Goal: Task Accomplishment & Management: Complete application form

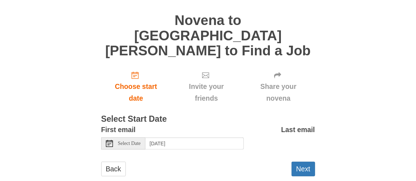
scroll to position [80, 0]
click at [303, 161] on button "Next" at bounding box center [303, 168] width 24 height 15
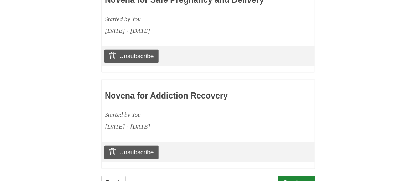
scroll to position [507, 0]
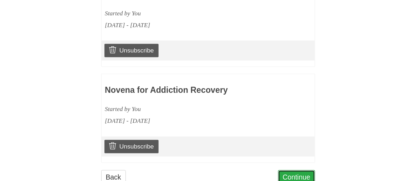
click at [305, 170] on link "Continue" at bounding box center [296, 177] width 37 height 15
